Goal: Information Seeking & Learning: Learn about a topic

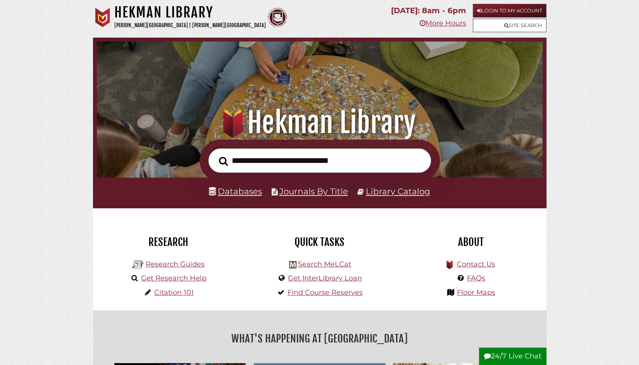
scroll to position [147, 442]
click at [243, 193] on link "Databases" at bounding box center [235, 191] width 53 height 10
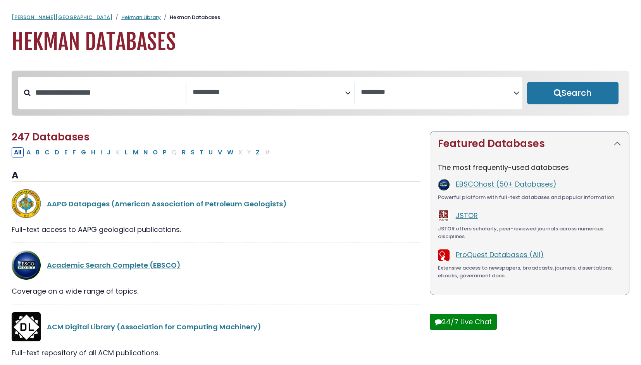
select select "Database Subject Filter"
select select "Database Vendors Filter"
click at [210, 92] on textarea "Search" at bounding box center [269, 92] width 153 height 8
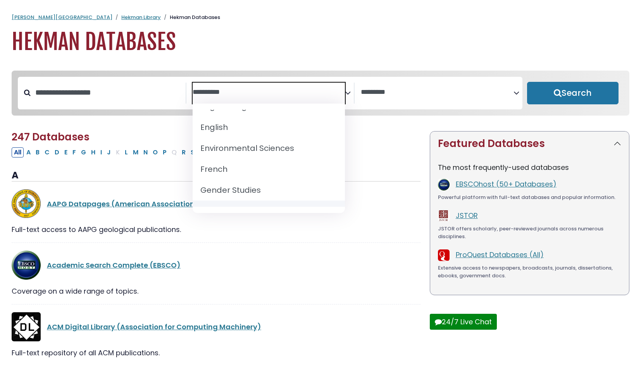
scroll to position [306, 0]
select select "*****"
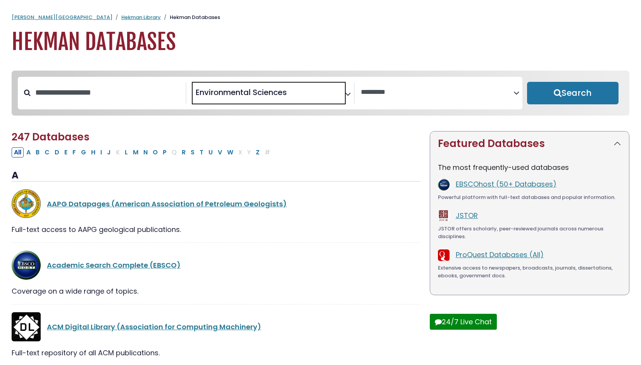
scroll to position [151, 0]
click at [544, 96] on button "Search" at bounding box center [572, 93] width 91 height 22
select select "Database Vendors Filter"
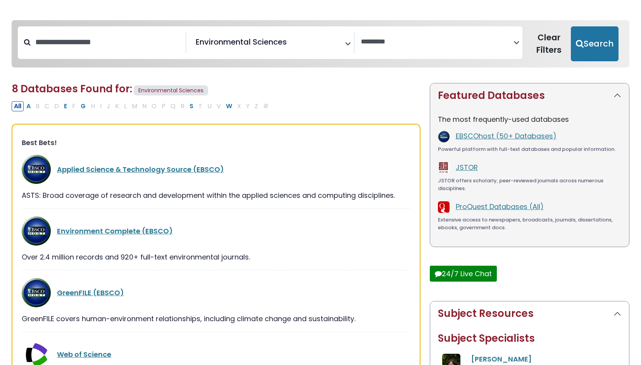
scroll to position [61, 0]
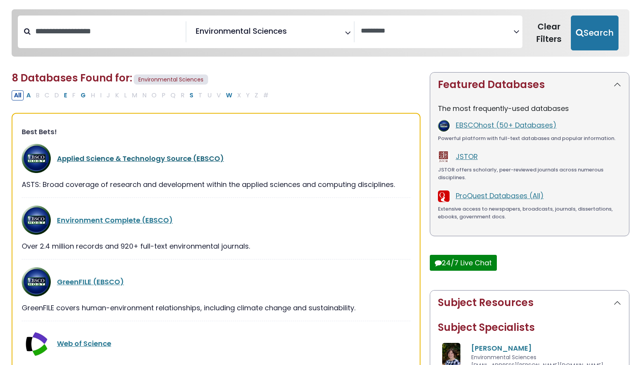
click at [185, 156] on link "Applied Science & Technology Source (EBSCO)" at bounding box center [140, 158] width 167 height 10
